Goal: Find specific page/section: Find specific page/section

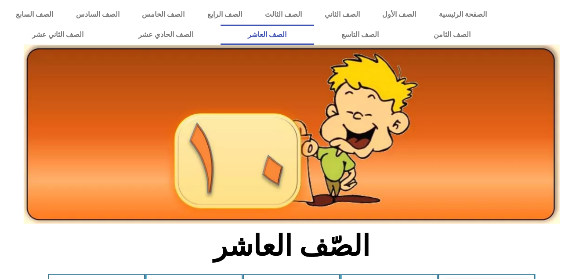
scroll to position [153, 0]
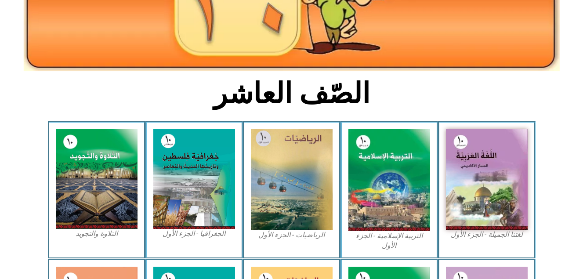
click at [398, 187] on img at bounding box center [390, 180] width 82 height 102
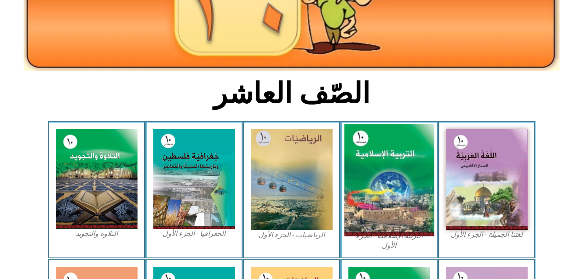
drag, startPoint x: 0, startPoint y: 0, endPoint x: 398, endPoint y: 187, distance: 439.4
click at [398, 187] on img at bounding box center [389, 180] width 90 height 112
click at [402, 213] on img at bounding box center [389, 180] width 90 height 112
click at [396, 203] on img at bounding box center [389, 180] width 90 height 112
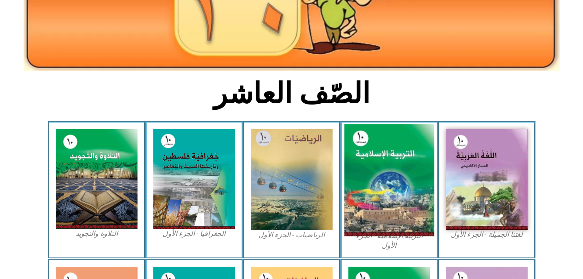
click at [396, 203] on img at bounding box center [389, 180] width 90 height 112
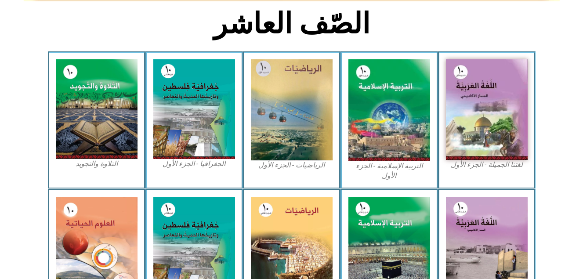
scroll to position [223, 0]
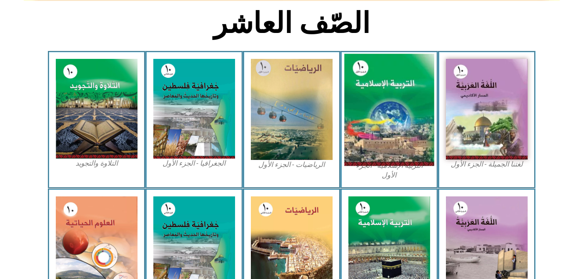
click at [426, 75] on img at bounding box center [389, 110] width 90 height 112
click at [356, 82] on img at bounding box center [389, 110] width 90 height 112
click at [357, 72] on img at bounding box center [389, 110] width 90 height 112
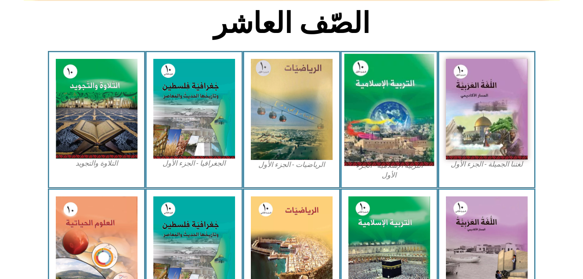
click at [357, 72] on img at bounding box center [389, 110] width 90 height 112
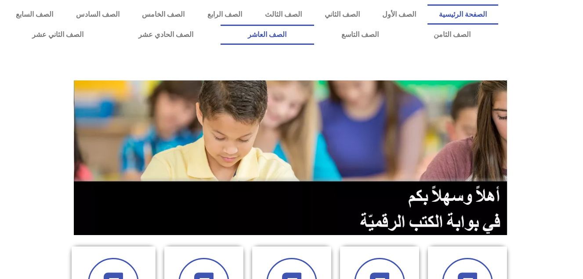
click at [314, 34] on link "الصف العاشر" at bounding box center [268, 35] width 94 height 20
click at [314, 37] on link "الصف العاشر" at bounding box center [268, 35] width 94 height 20
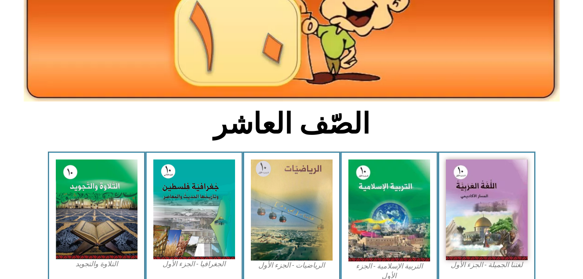
scroll to position [123, 0]
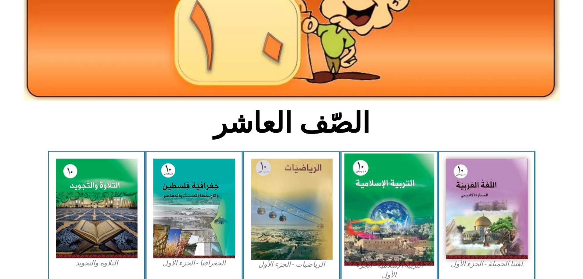
click at [351, 200] on img at bounding box center [389, 210] width 90 height 112
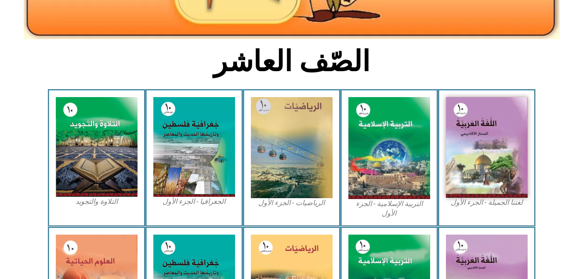
scroll to position [193, 0]
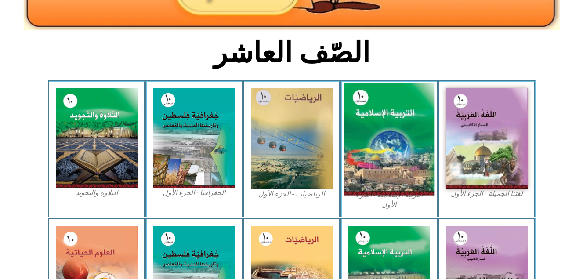
click at [390, 120] on img at bounding box center [389, 140] width 90 height 112
click at [368, 98] on img at bounding box center [389, 140] width 90 height 112
click at [391, 116] on img at bounding box center [389, 140] width 90 height 112
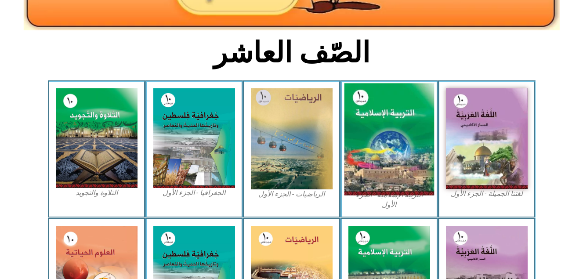
click at [391, 116] on img at bounding box center [389, 140] width 90 height 112
click at [366, 109] on img at bounding box center [389, 140] width 90 height 112
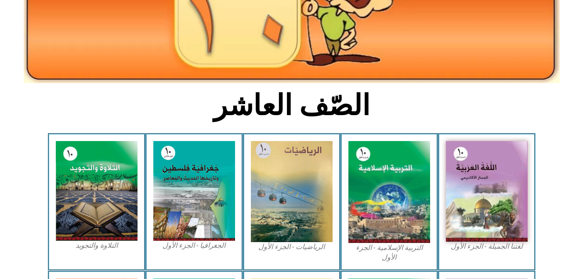
scroll to position [176, 0]
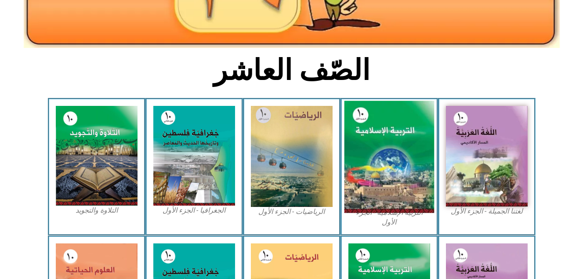
click at [369, 144] on img at bounding box center [389, 157] width 90 height 112
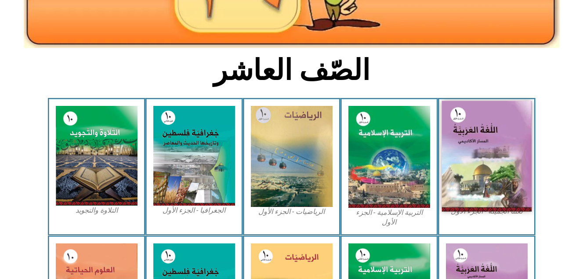
click at [470, 156] on img at bounding box center [487, 156] width 90 height 111
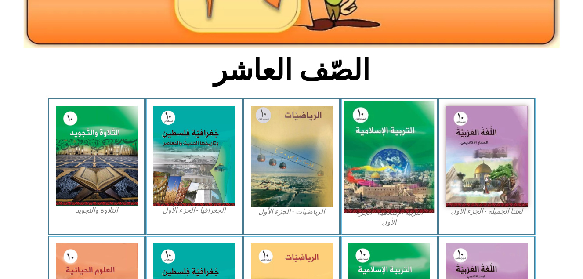
click at [379, 132] on img at bounding box center [389, 157] width 90 height 112
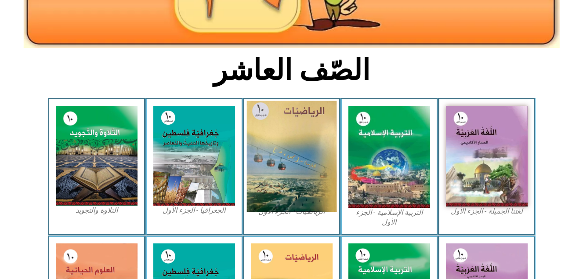
click at [297, 171] on img at bounding box center [292, 156] width 90 height 111
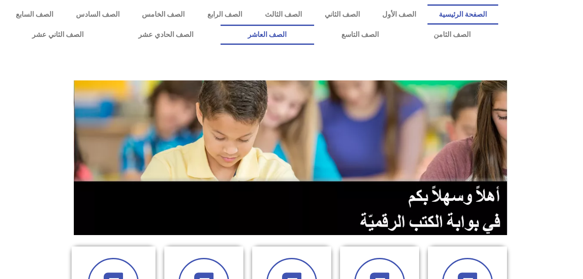
click at [314, 32] on link "الصف العاشر" at bounding box center [268, 35] width 94 height 20
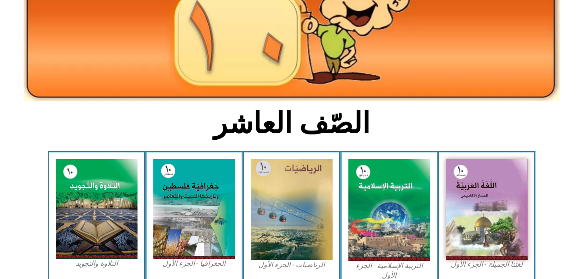
scroll to position [123, 0]
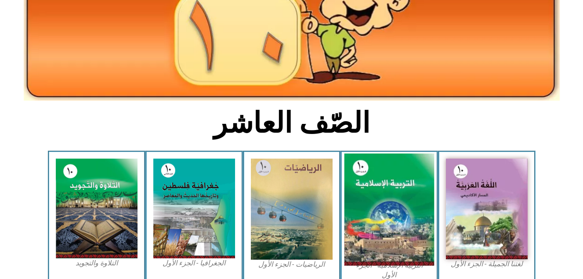
click at [386, 243] on img at bounding box center [389, 210] width 90 height 112
click at [380, 193] on img at bounding box center [389, 210] width 90 height 112
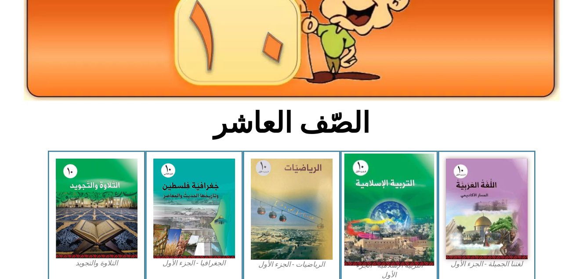
click at [380, 193] on img at bounding box center [389, 210] width 90 height 112
click at [363, 233] on img at bounding box center [389, 210] width 90 height 112
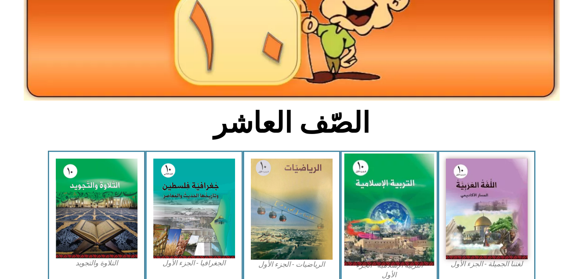
click at [363, 233] on img at bounding box center [389, 210] width 90 height 112
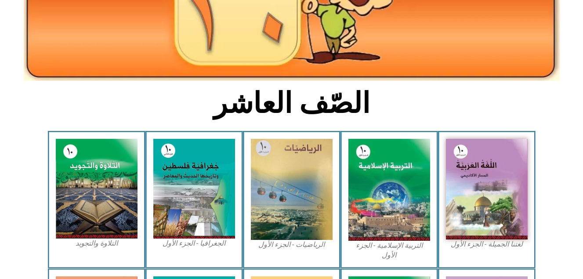
scroll to position [158, 0]
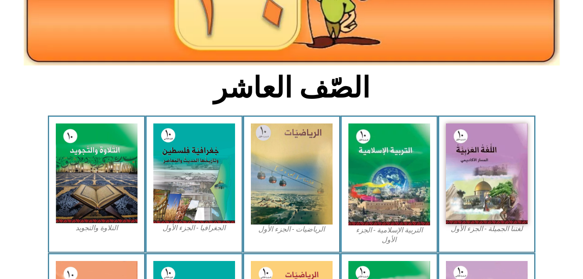
click at [415, 240] on figcaption "التربية الإسلامية - الجزء الأول" at bounding box center [390, 235] width 82 height 20
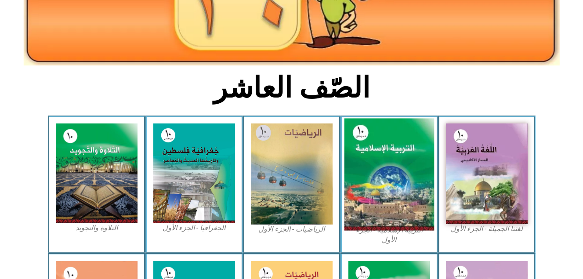
click at [386, 219] on img at bounding box center [389, 175] width 90 height 112
click at [389, 205] on img at bounding box center [389, 175] width 90 height 112
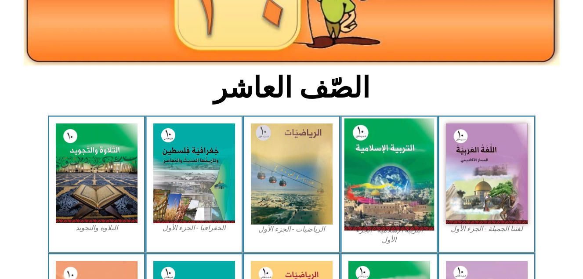
click at [389, 205] on img at bounding box center [389, 175] width 90 height 112
click at [391, 143] on img at bounding box center [389, 175] width 90 height 112
